Goal: Task Accomplishment & Management: Complete application form

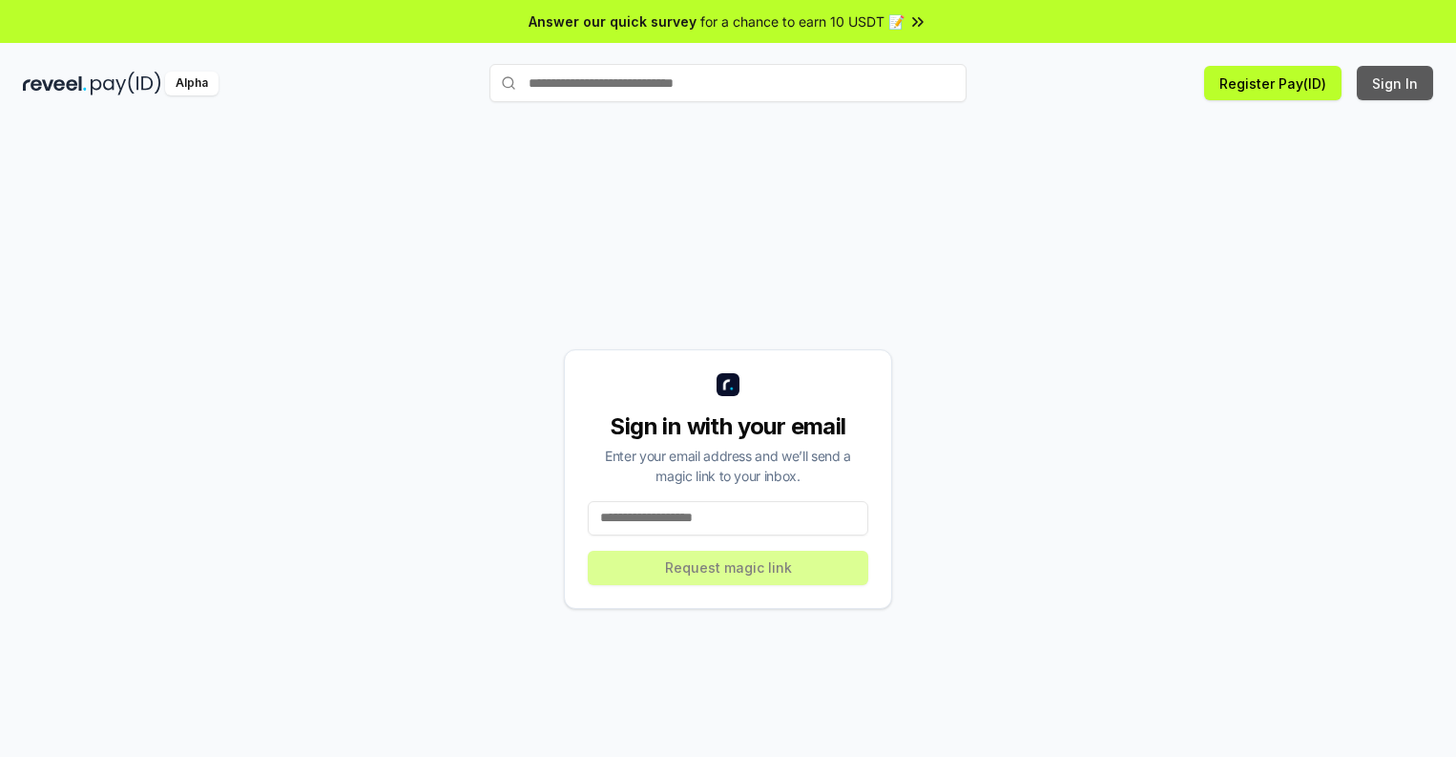
click at [1396, 83] on button "Sign In" at bounding box center [1395, 83] width 76 height 34
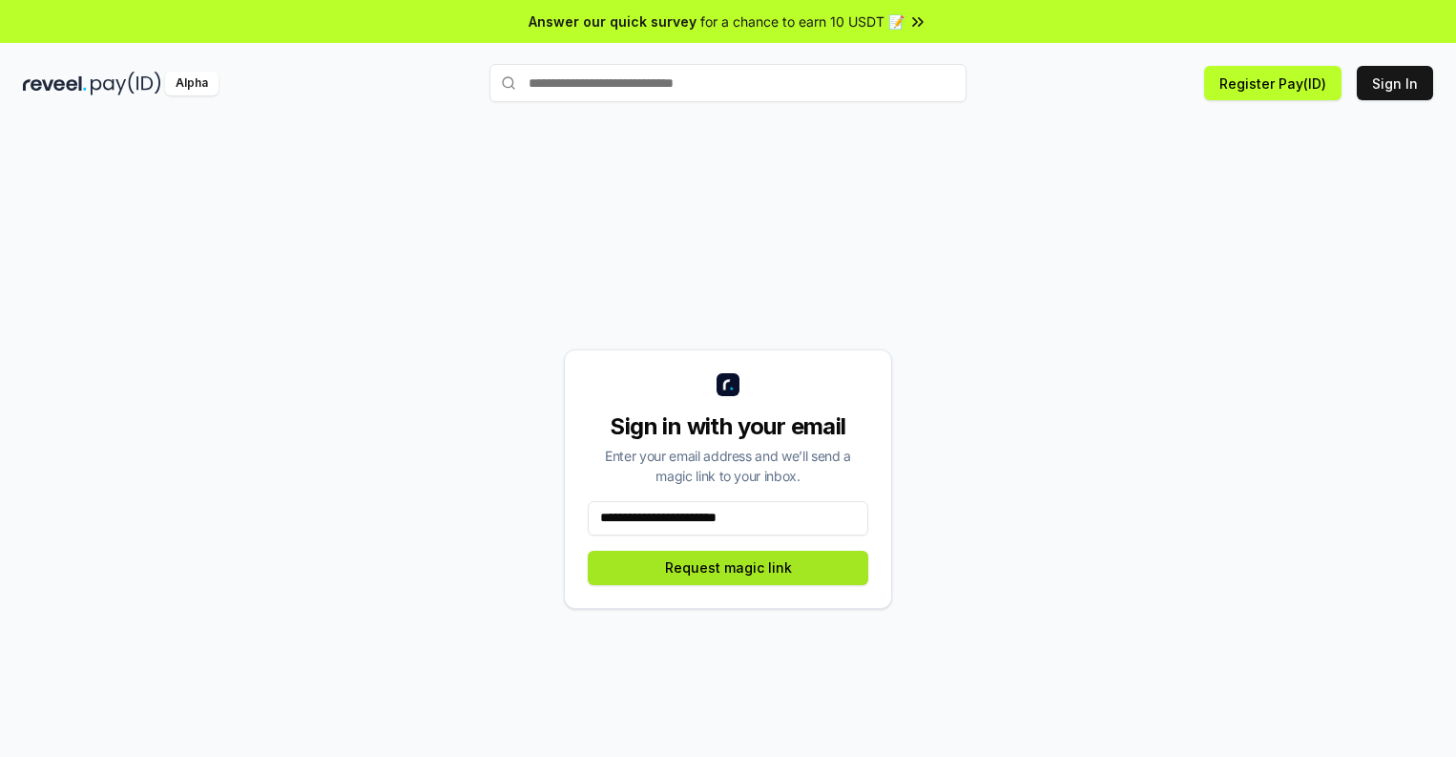
type input "**********"
click at [728, 567] on button "Request magic link" at bounding box center [728, 567] width 280 height 34
